Goal: Information Seeking & Learning: Understand process/instructions

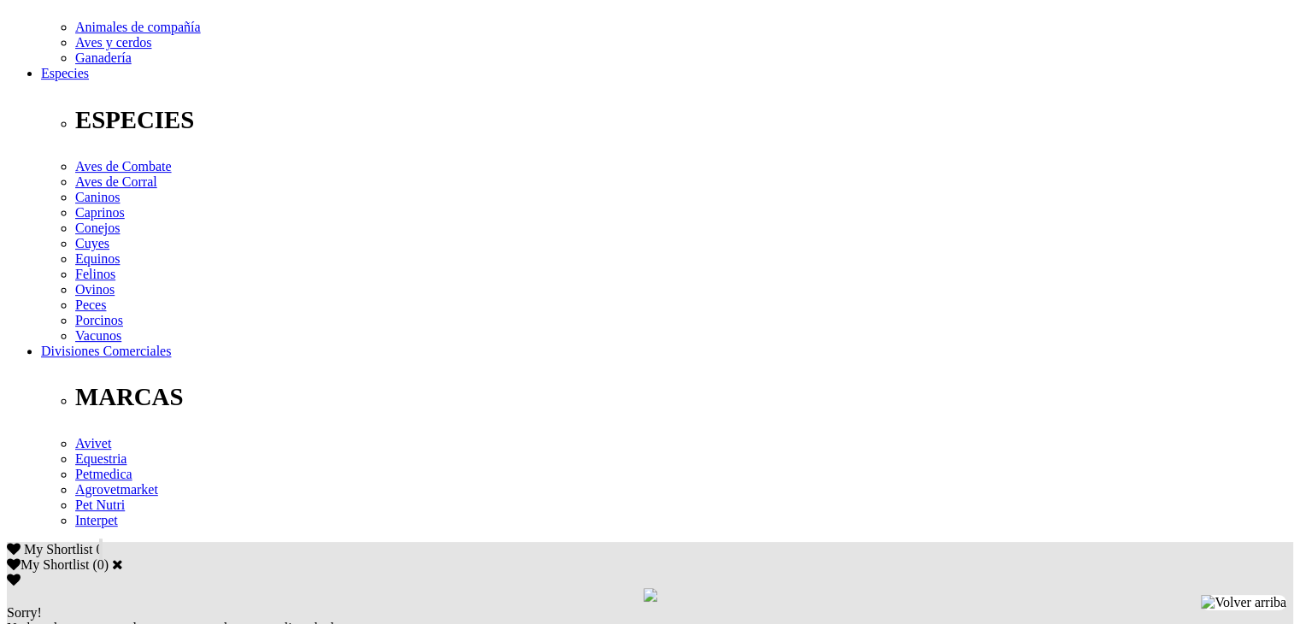
scroll to position [598, 0]
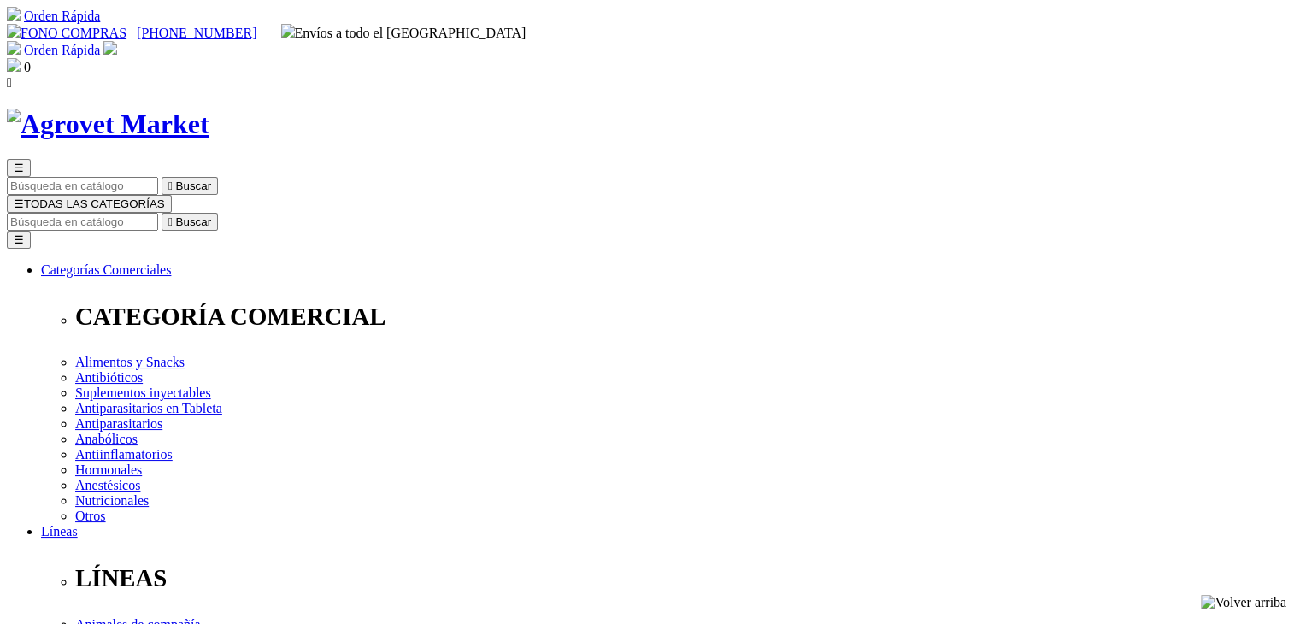
select select "0"
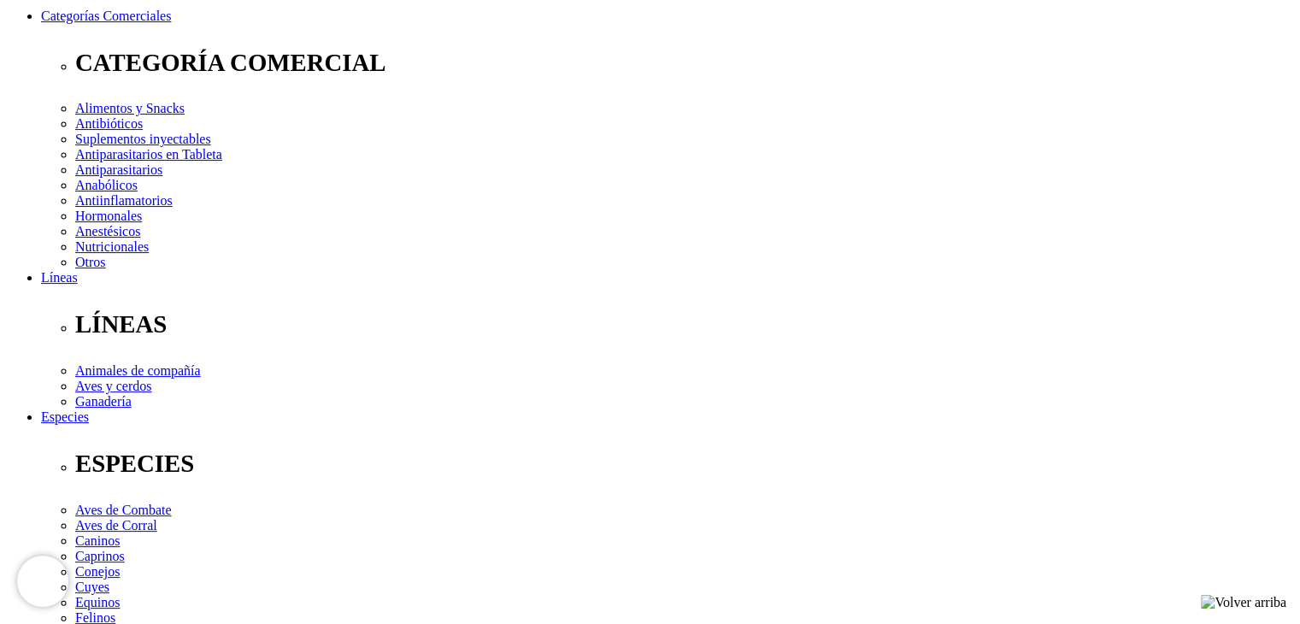
scroll to position [256, 0]
